Goal: Use online tool/utility: Utilize a website feature to perform a specific function

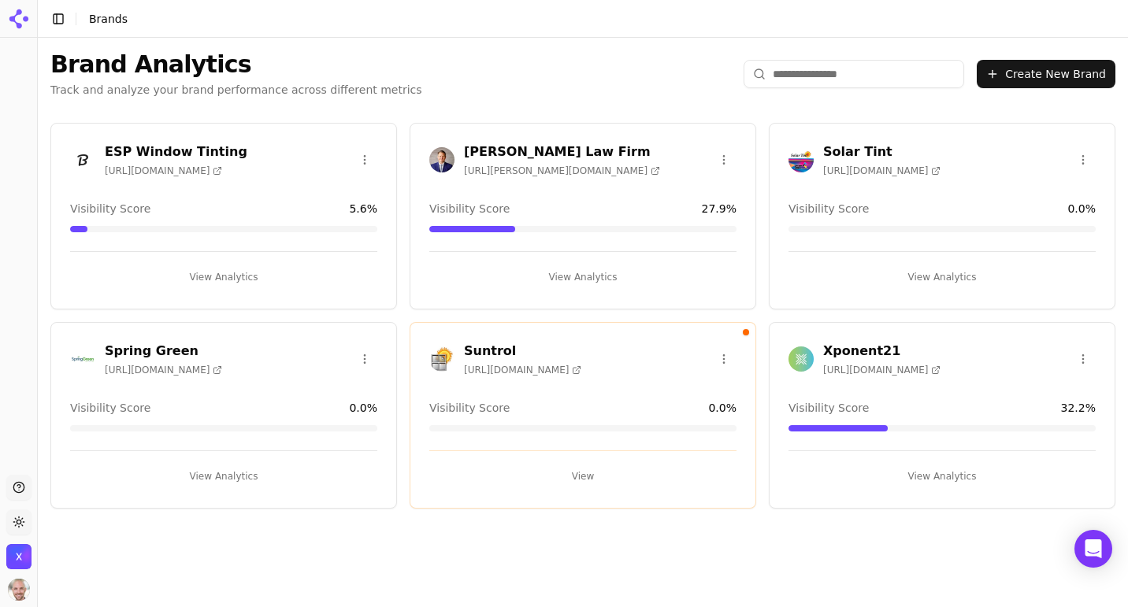
click at [887, 351] on h3 "Xponent21" at bounding box center [881, 351] width 117 height 19
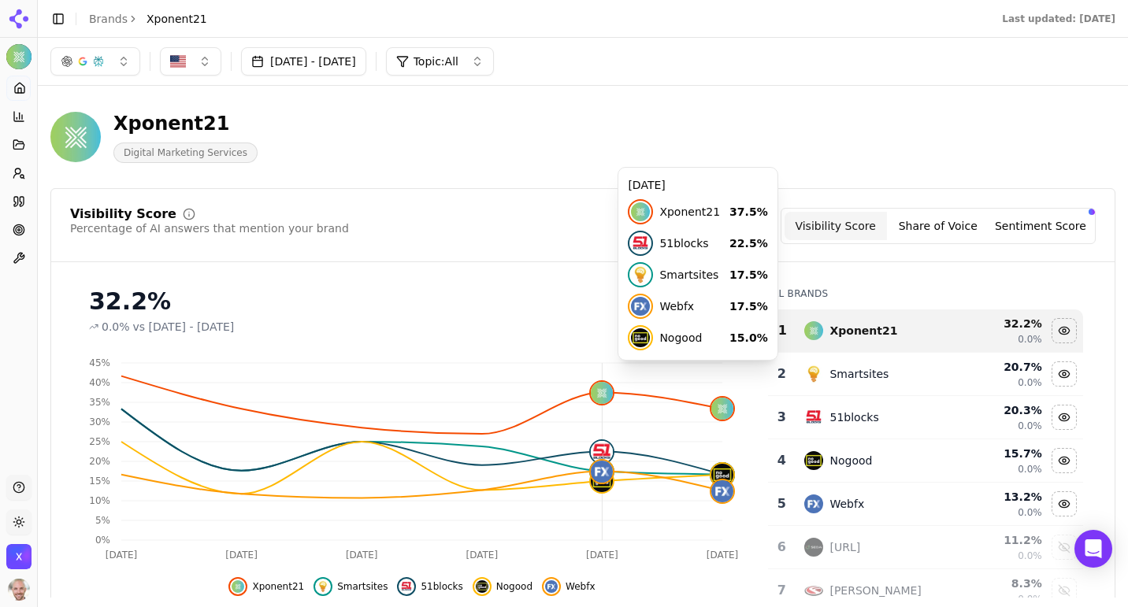
click at [929, 227] on button "Share of Voice" at bounding box center [938, 226] width 102 height 28
click at [525, 138] on div "Xponent21 Digital Marketing Services" at bounding box center [403, 137] width 706 height 52
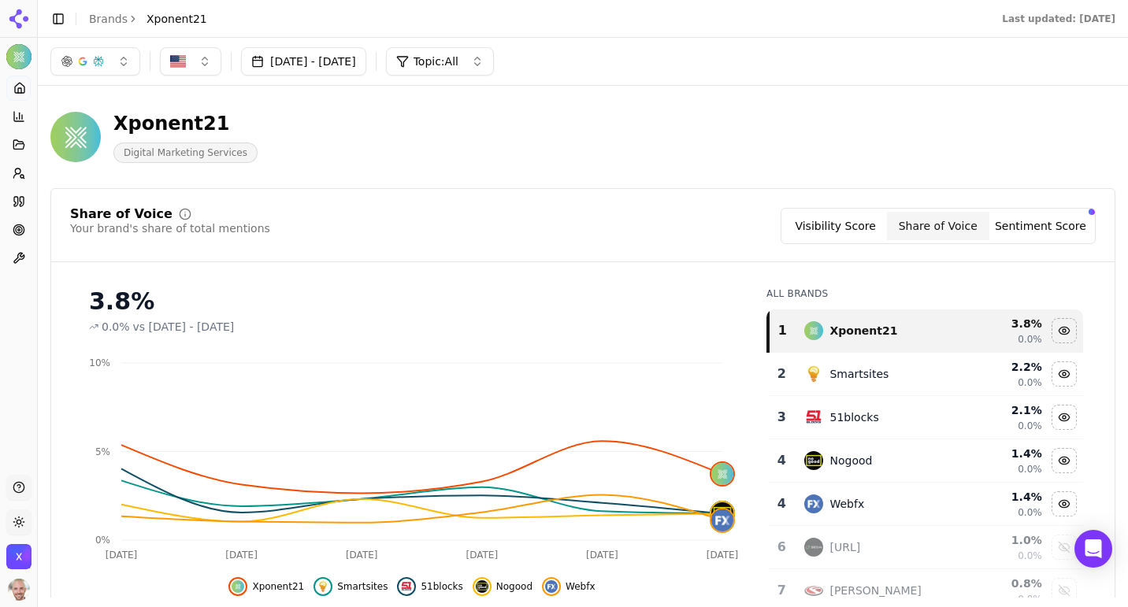
click at [119, 58] on button "button" at bounding box center [95, 61] width 90 height 28
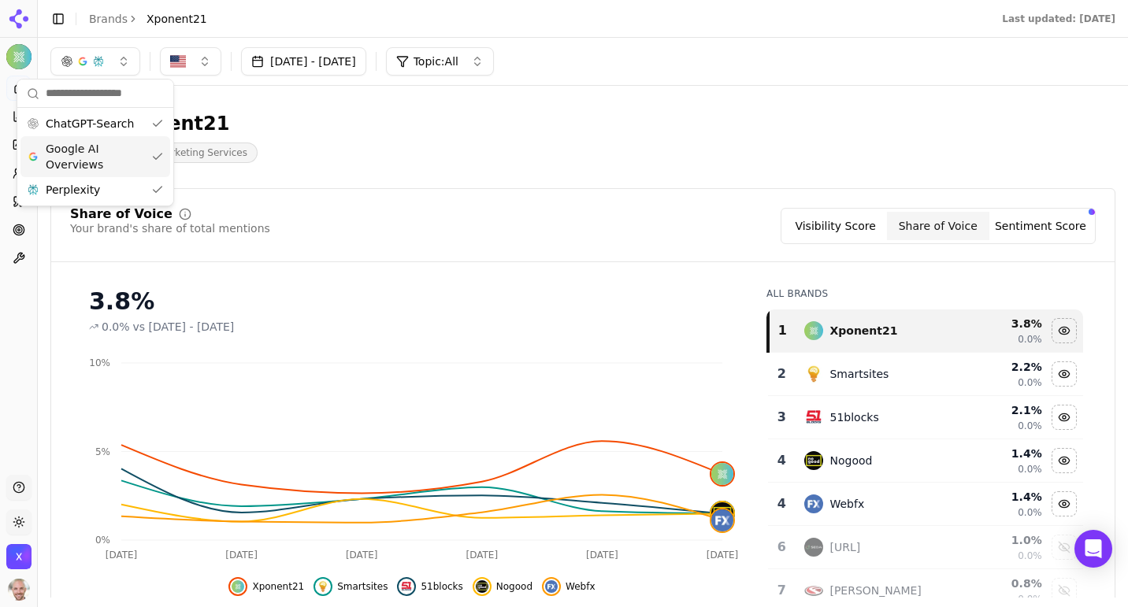
click at [462, 203] on div "Share of Voice Your brand's share of total mentions Visibility Score Share of V…" at bounding box center [582, 435] width 1065 height 494
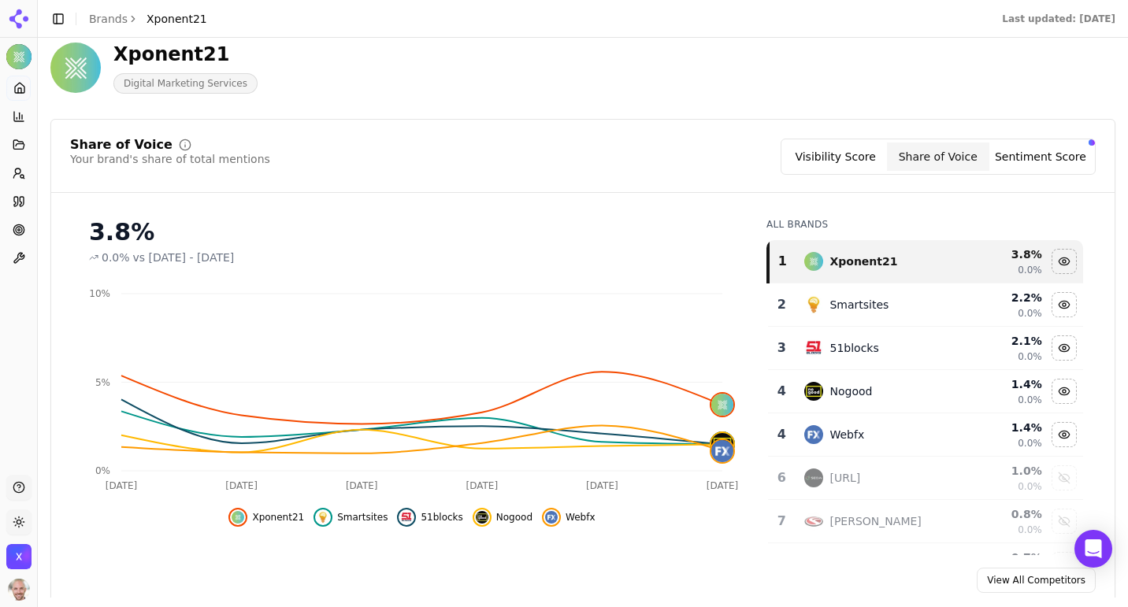
scroll to position [86, 0]
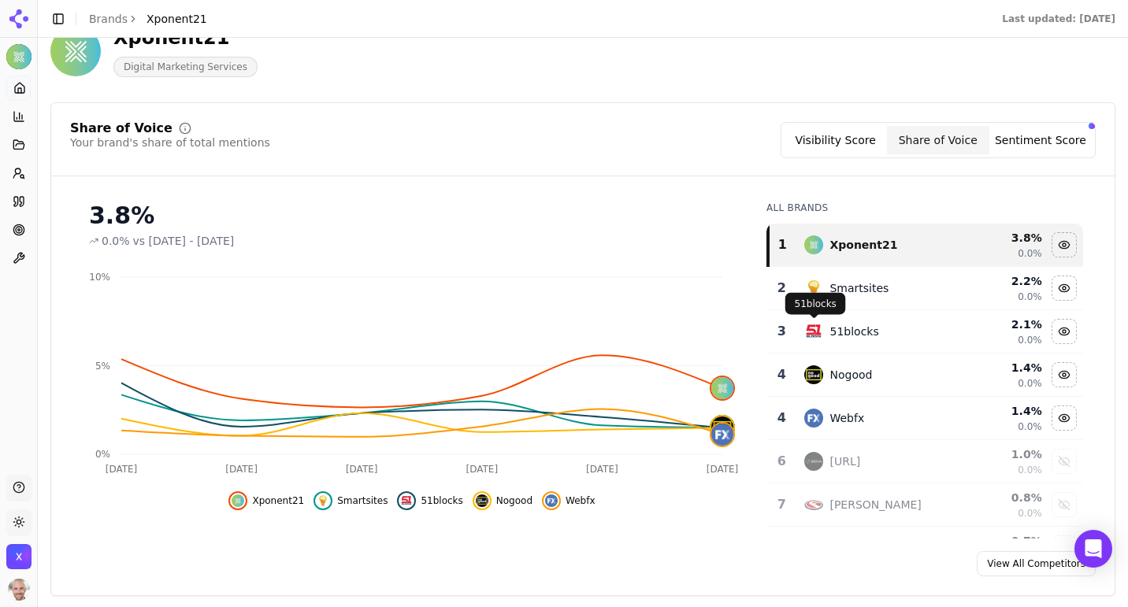
click at [851, 159] on div "Share of Voice Your brand's share of total mentions Visibility Score Share of V…" at bounding box center [582, 149] width 1063 height 54
click at [850, 136] on button "Visibility Score" at bounding box center [836, 140] width 102 height 28
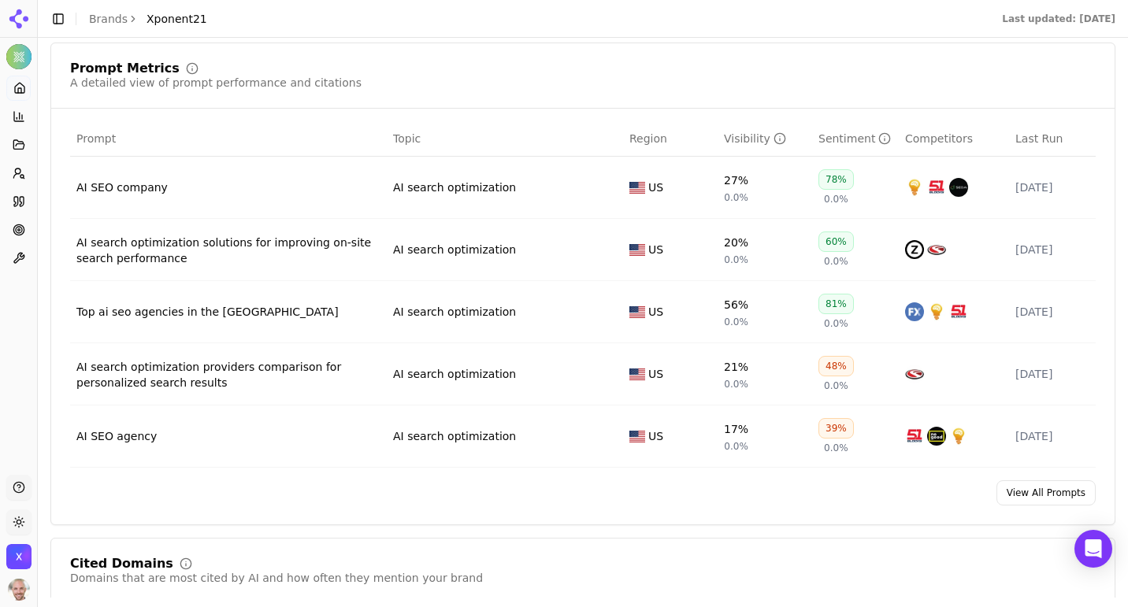
scroll to position [900, 0]
click at [1030, 493] on link "View All Prompts" at bounding box center [1046, 491] width 99 height 25
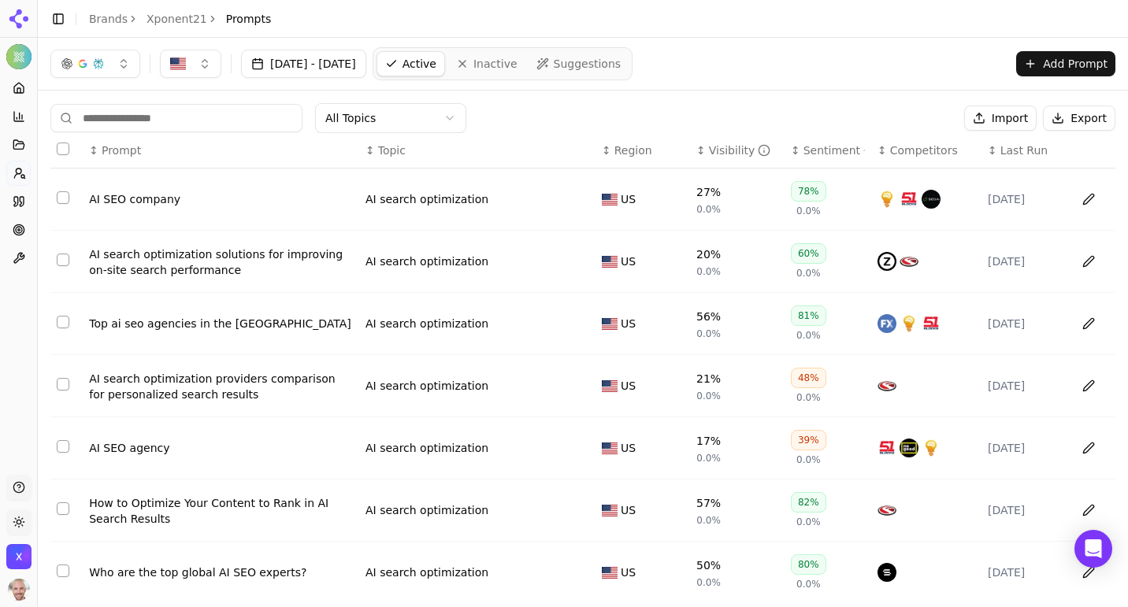
click at [181, 15] on link "Xponent21" at bounding box center [177, 19] width 61 height 16
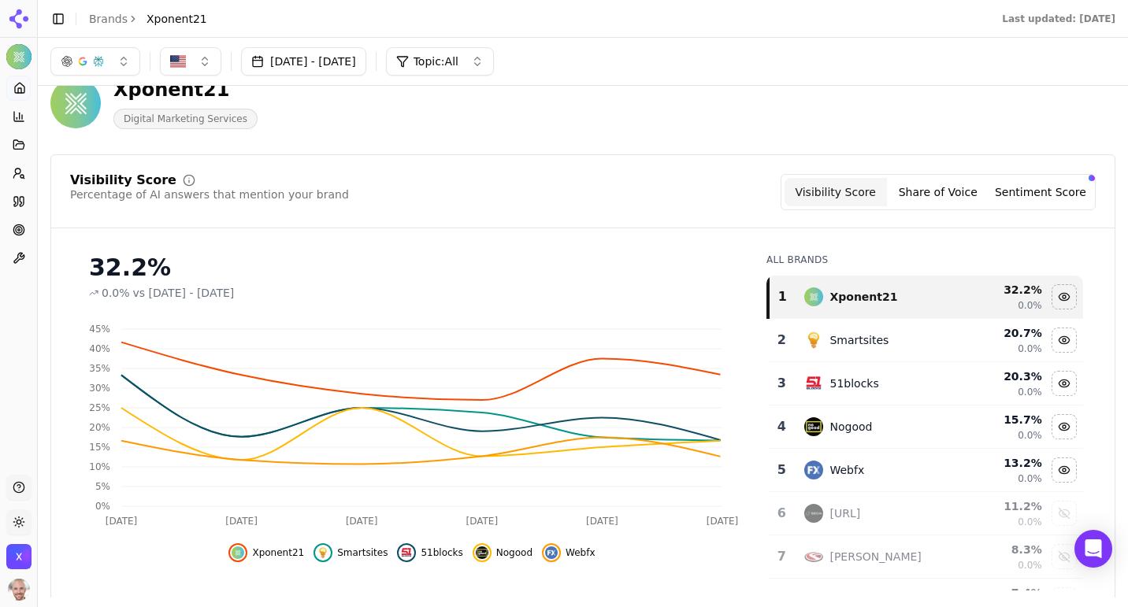
scroll to position [35, 0]
click at [1019, 191] on button "Sentiment Score" at bounding box center [1040, 191] width 102 height 28
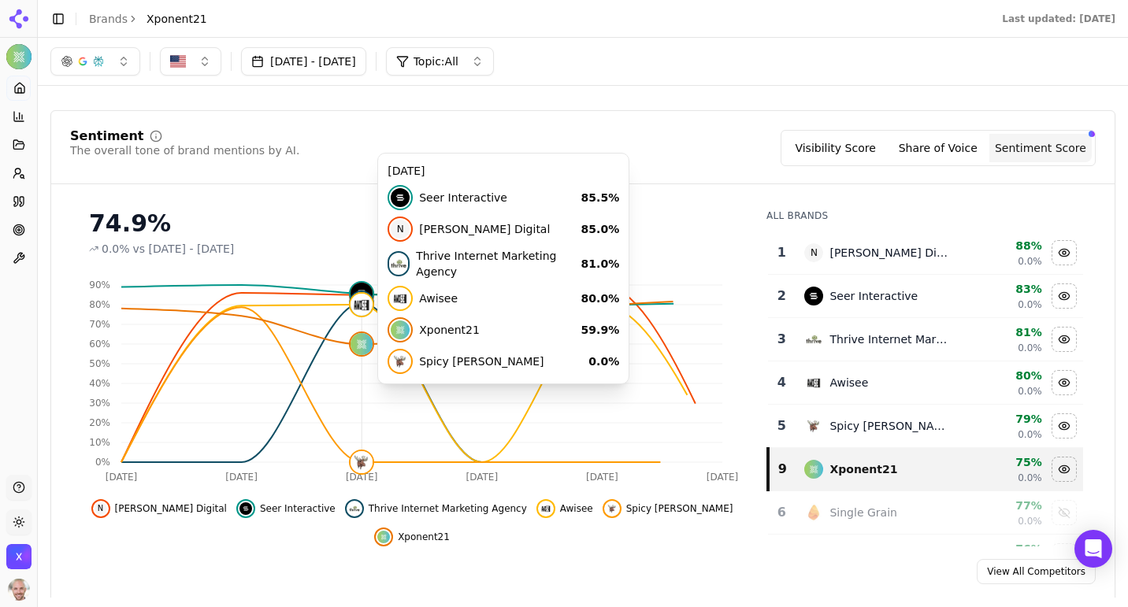
scroll to position [87, 0]
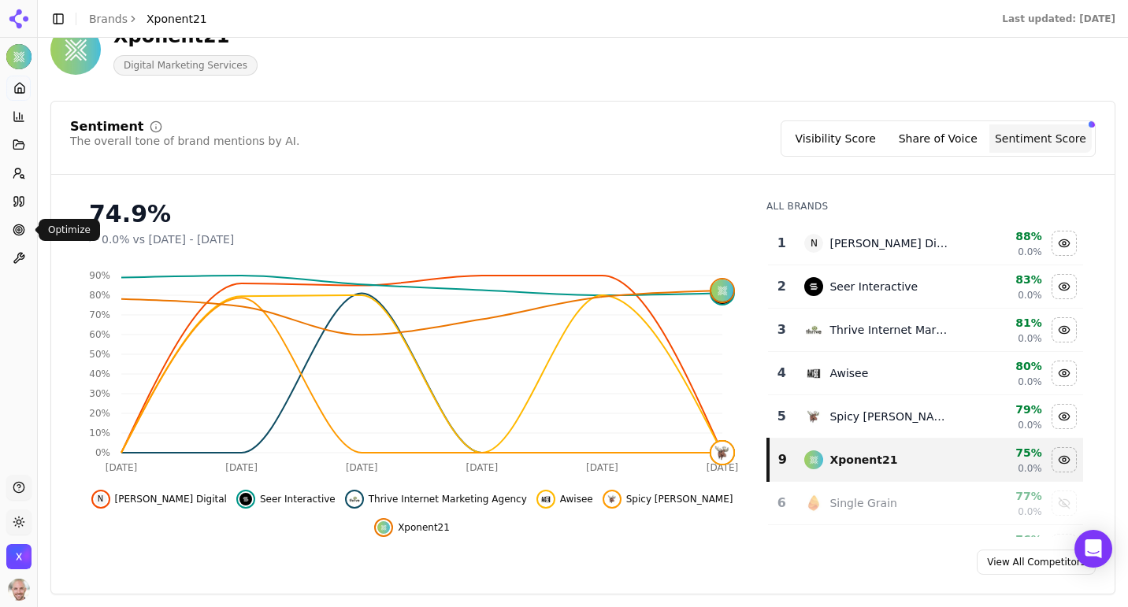
click at [20, 229] on circle at bounding box center [19, 230] width 2 height 2
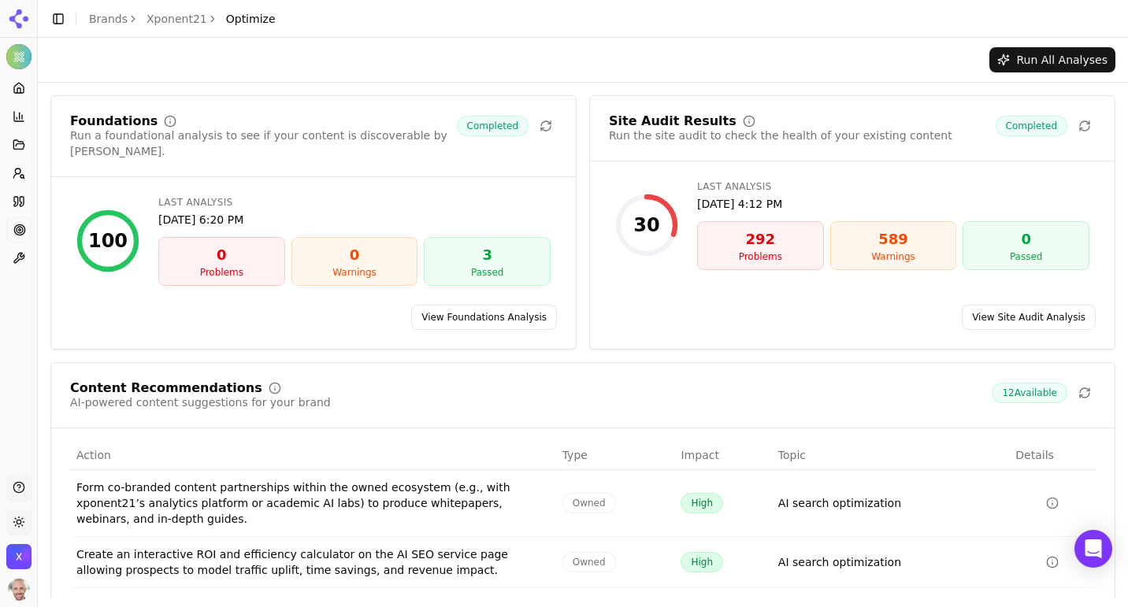
click at [480, 305] on link "View Foundations Analysis" at bounding box center [484, 317] width 146 height 25
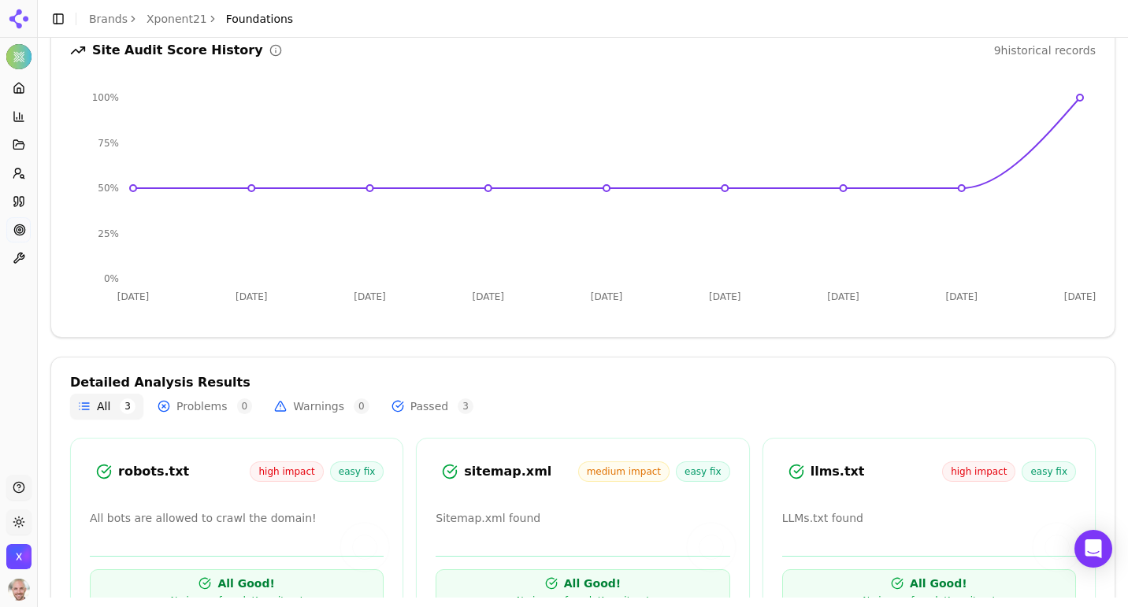
scroll to position [255, 0]
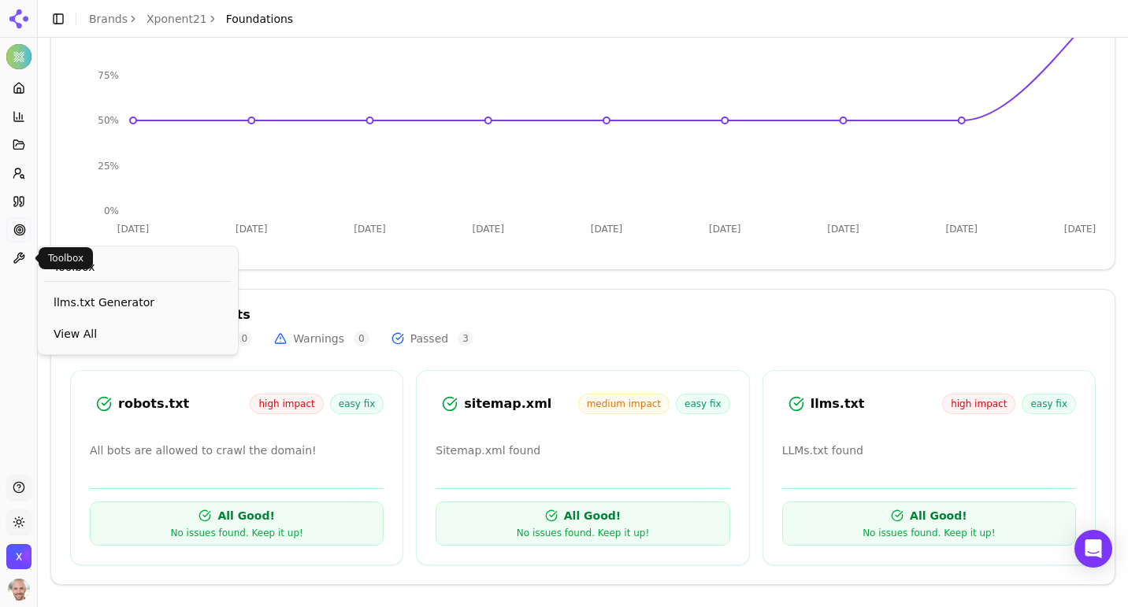
click at [19, 255] on icon at bounding box center [19, 258] width 13 height 13
click at [82, 296] on span "llms.txt Generator" at bounding box center [138, 303] width 169 height 16
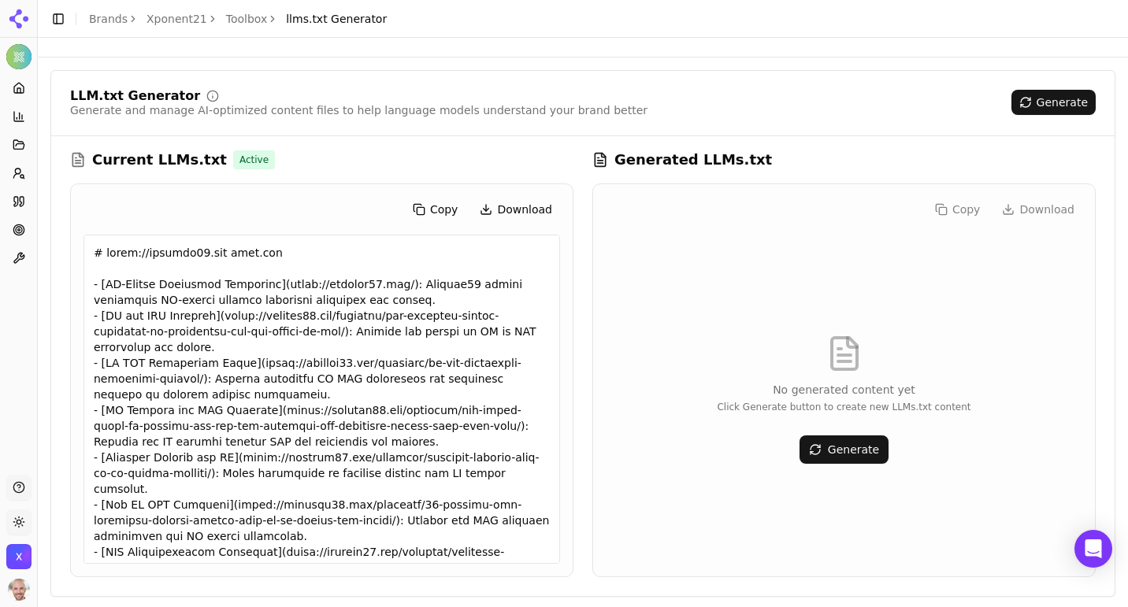
click at [239, 20] on link "Toolbox" at bounding box center [247, 19] width 42 height 16
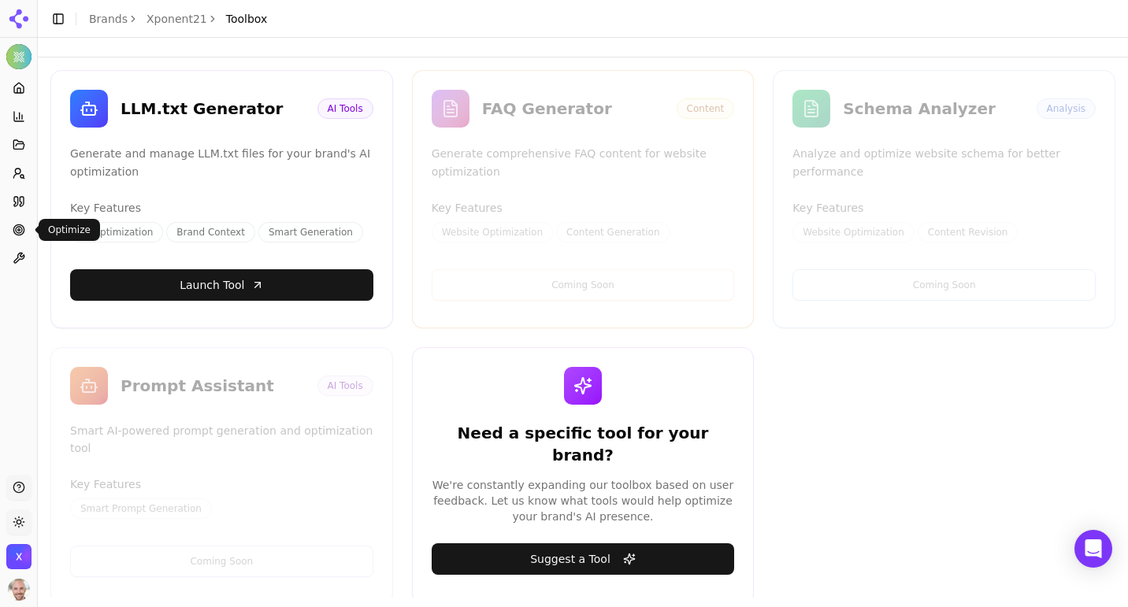
click at [18, 224] on icon at bounding box center [19, 230] width 13 height 13
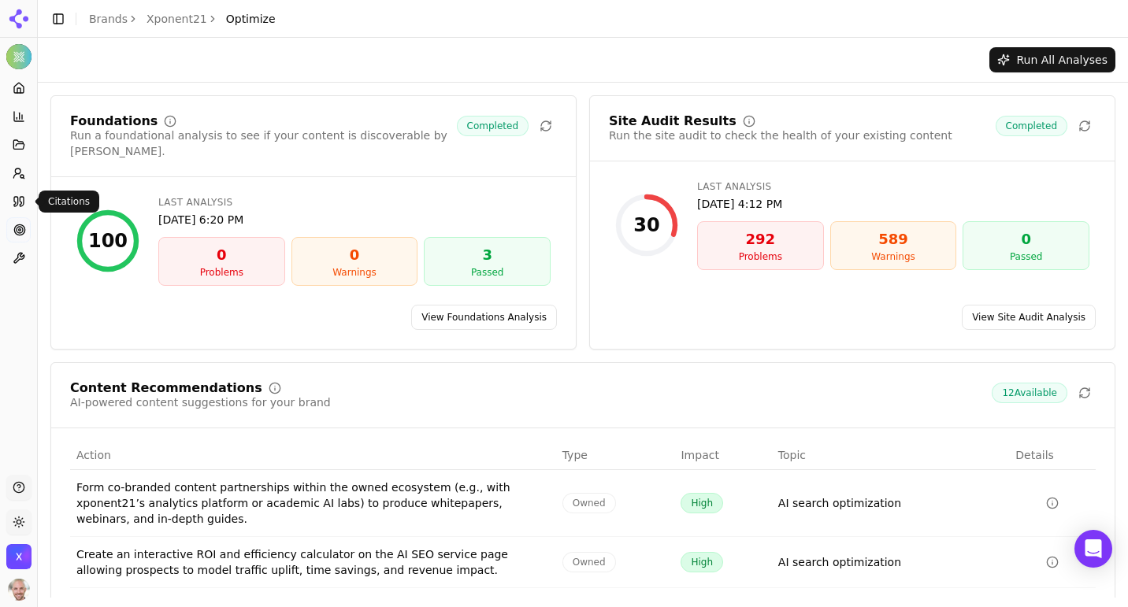
click at [20, 200] on icon at bounding box center [22, 201] width 4 height 9
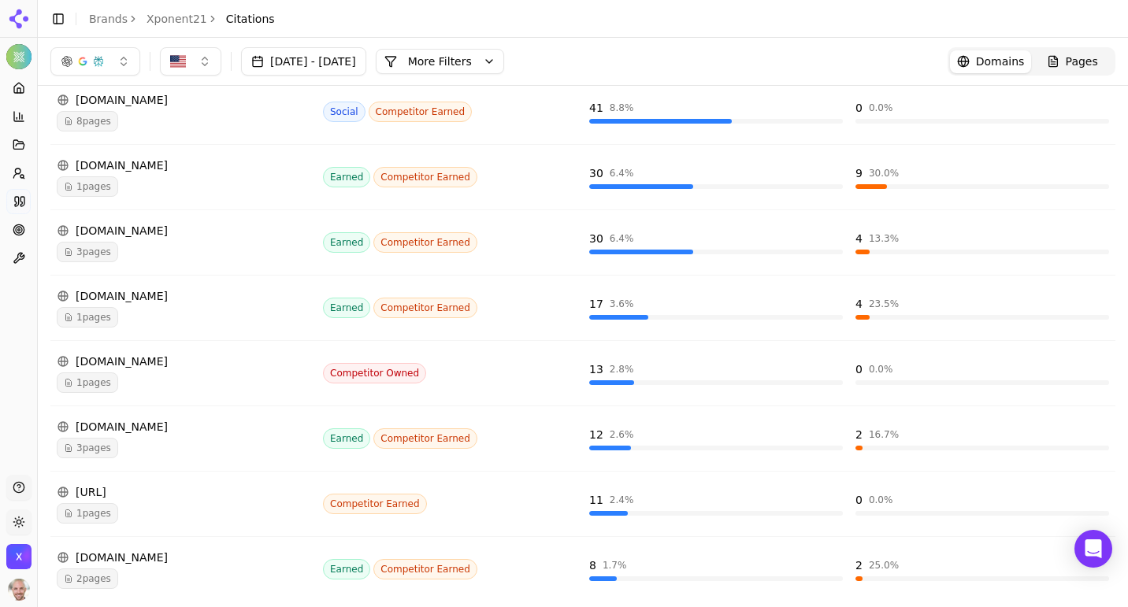
scroll to position [219, 0]
